Goal: Find specific page/section: Find specific page/section

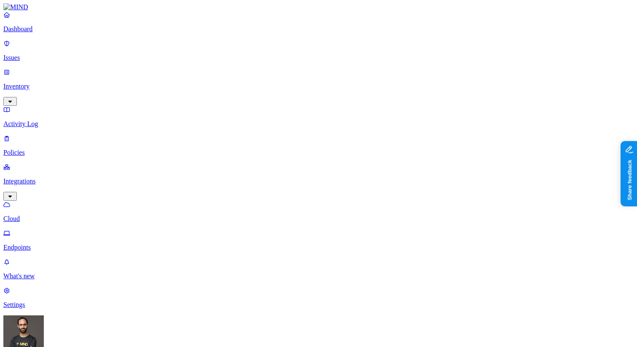
click at [56, 229] on link "Endpoints" at bounding box center [318, 240] width 631 height 22
click at [57, 215] on p "Cloud" at bounding box center [318, 219] width 631 height 8
click at [77, 332] on html "Dashboard Issues Inventory Activity Log Policies Integrations Cloud Endpoints W…" at bounding box center [318, 328] width 637 height 657
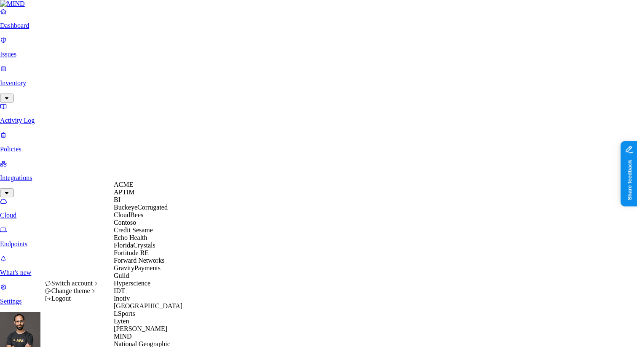
scroll to position [362, 0]
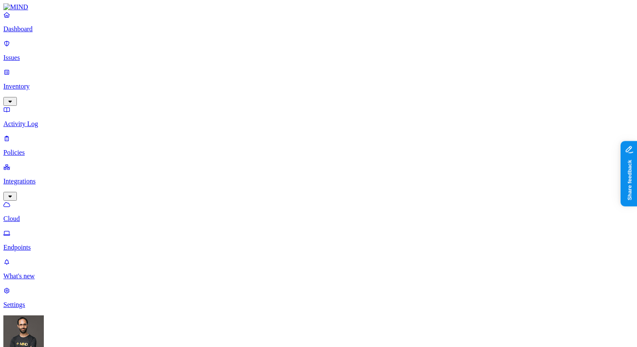
scroll to position [8, 0]
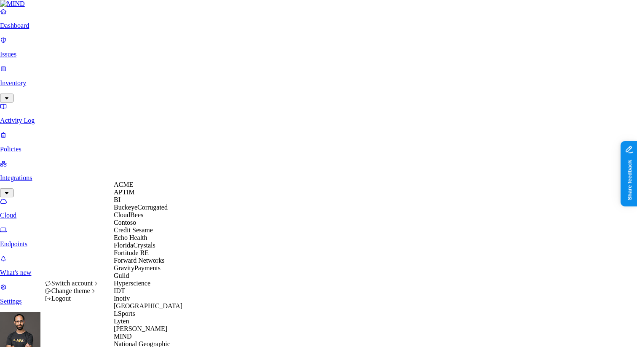
scroll to position [147, 0]
click at [138, 287] on div "IDT" at bounding box center [155, 291] width 82 height 8
